Goal: Check status: Check status

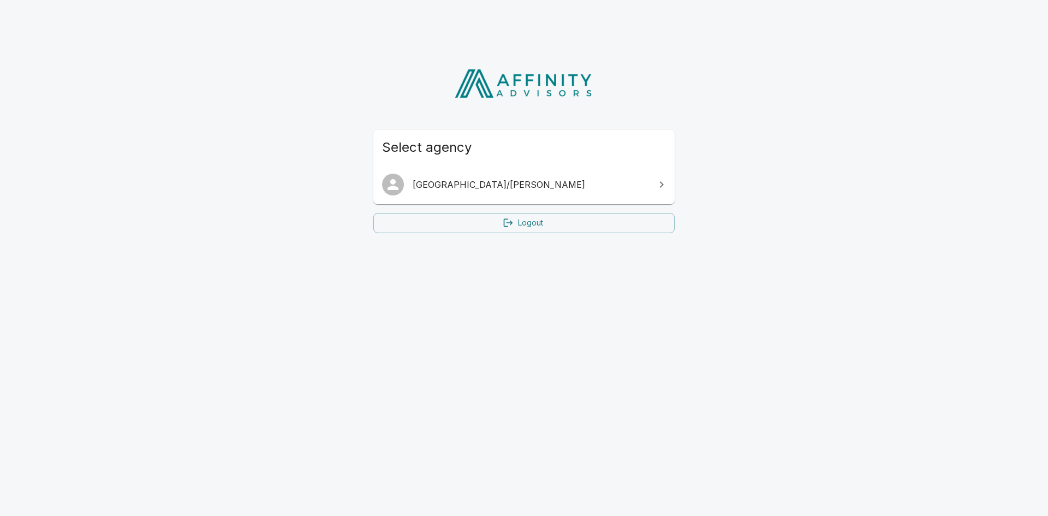
click at [543, 183] on span "[GEOGRAPHIC_DATA]/[PERSON_NAME]" at bounding box center [531, 184] width 236 height 13
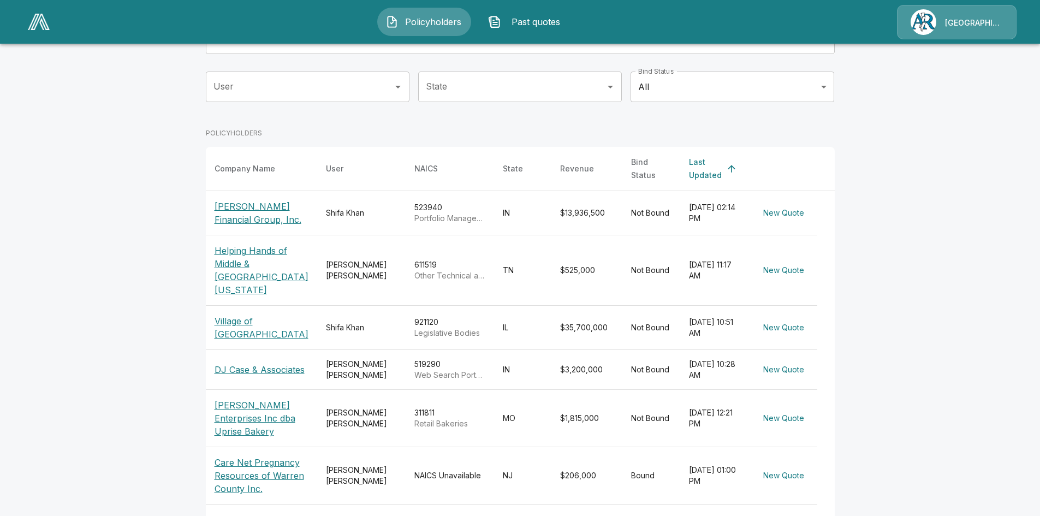
scroll to position [109, 0]
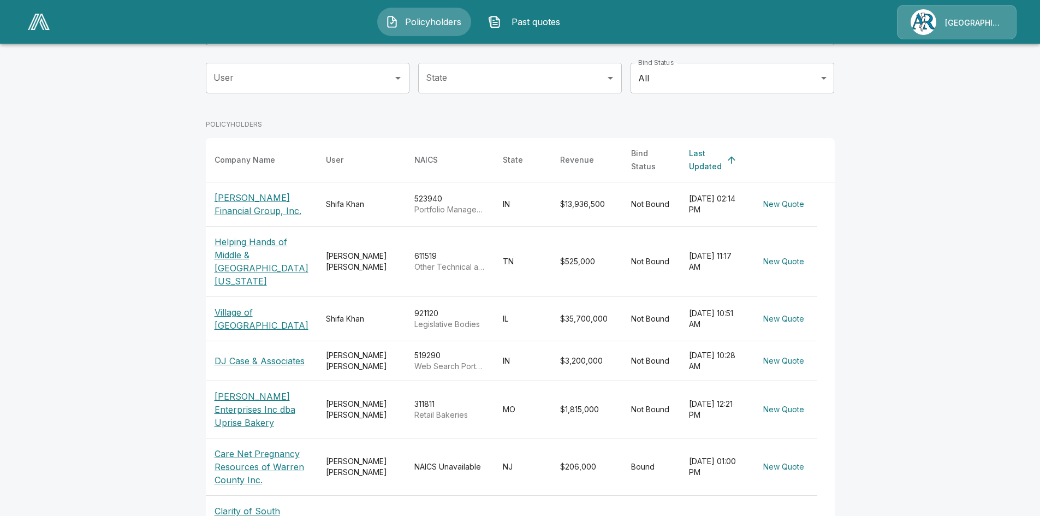
click at [259, 306] on p "Village of round lake" at bounding box center [261, 319] width 94 height 26
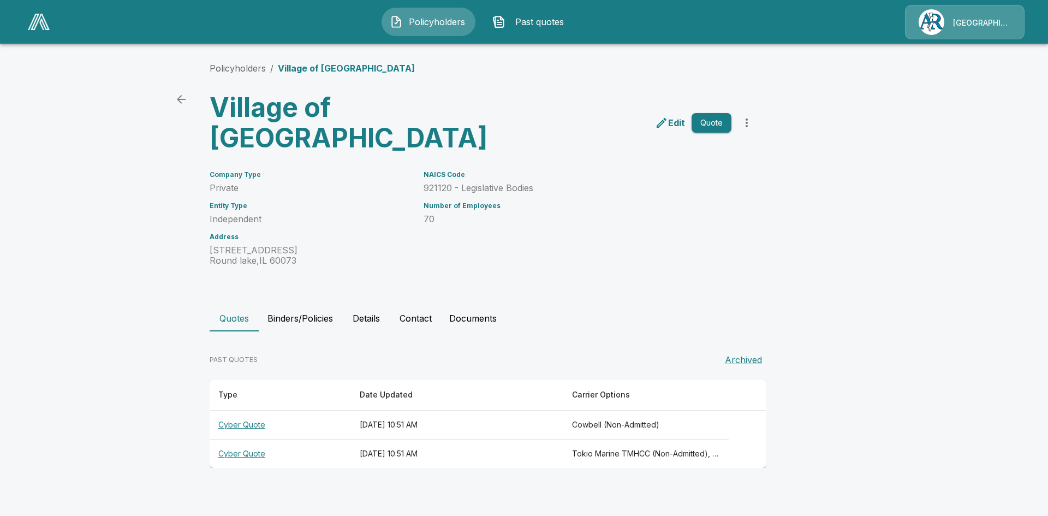
click at [243, 410] on th "Cyber Quote" at bounding box center [280, 424] width 141 height 29
